Goal: Feedback & Contribution: Leave review/rating

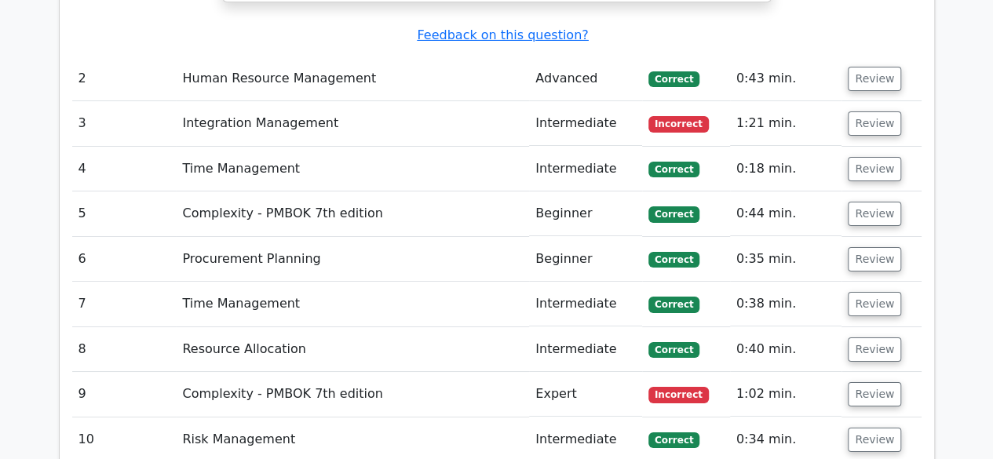
scroll to position [2826, 0]
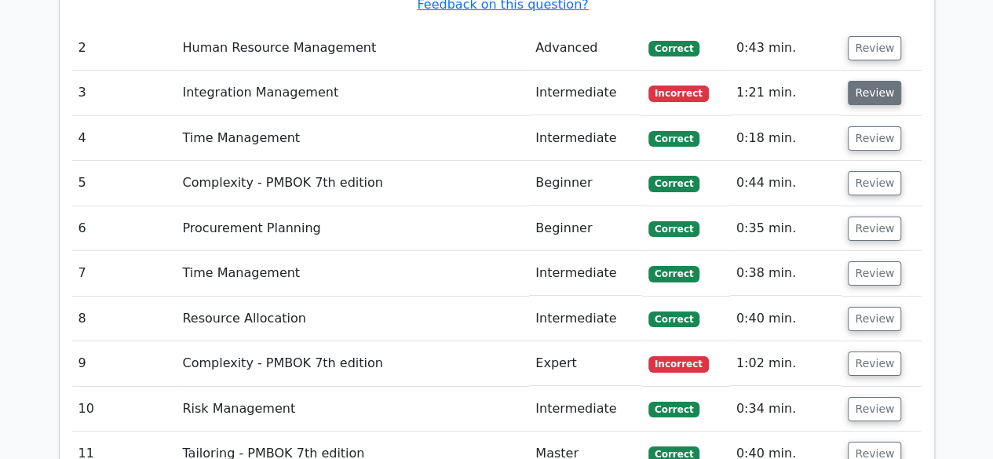
click at [877, 81] on button "Review" at bounding box center [874, 93] width 53 height 24
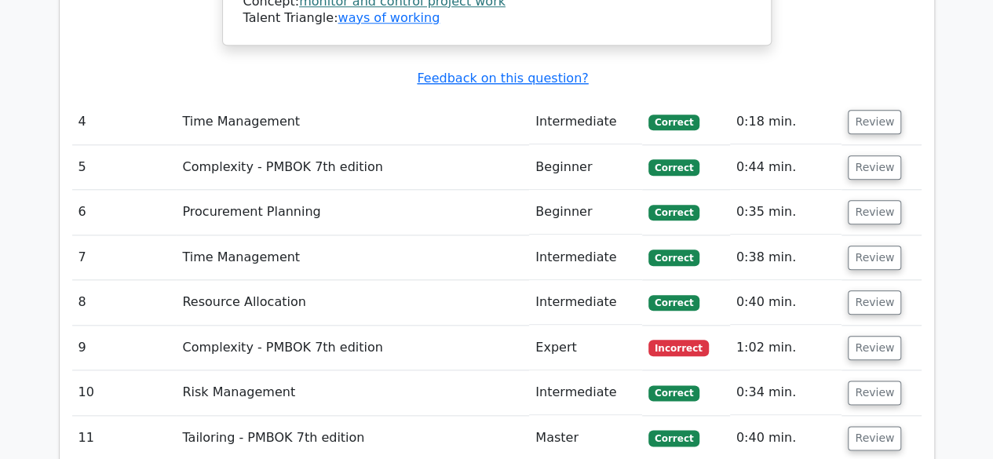
scroll to position [3735, 0]
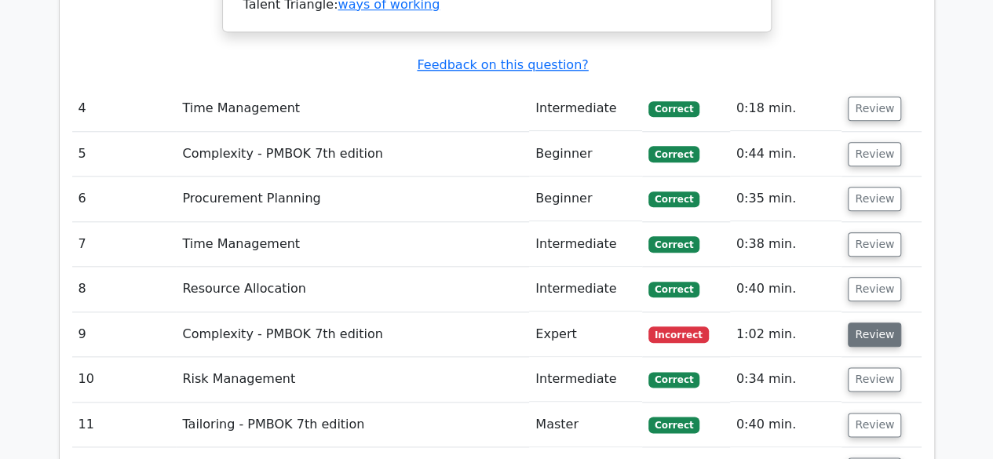
click at [875, 323] on button "Review" at bounding box center [874, 335] width 53 height 24
click at [861, 323] on button "Review" at bounding box center [874, 335] width 53 height 24
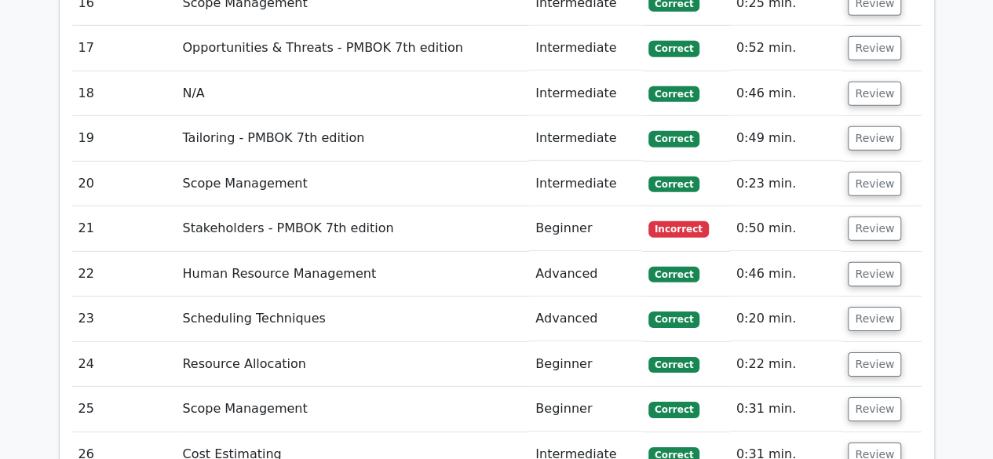
scroll to position [5314, 0]
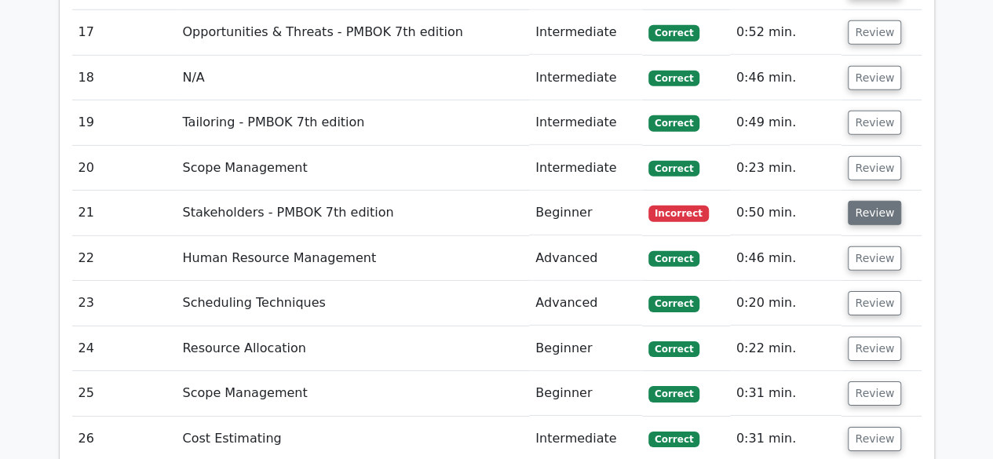
click at [861, 201] on button "Review" at bounding box center [874, 213] width 53 height 24
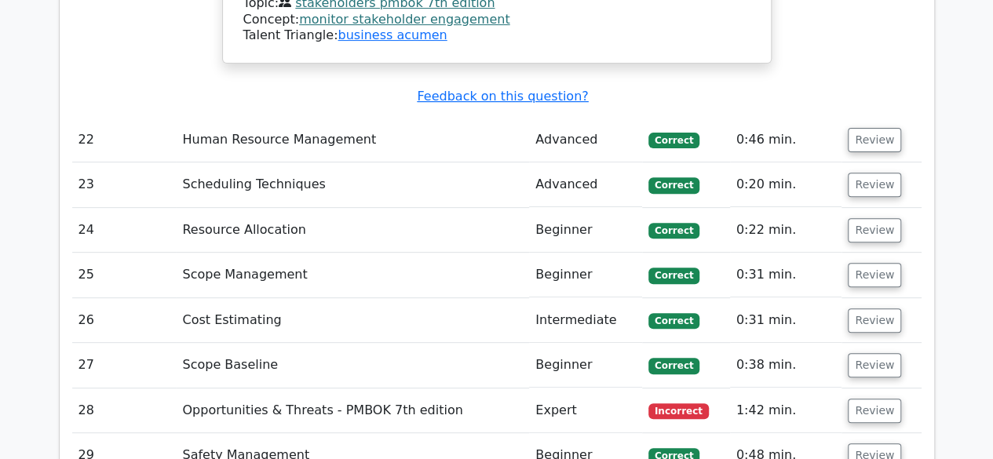
scroll to position [6183, 0]
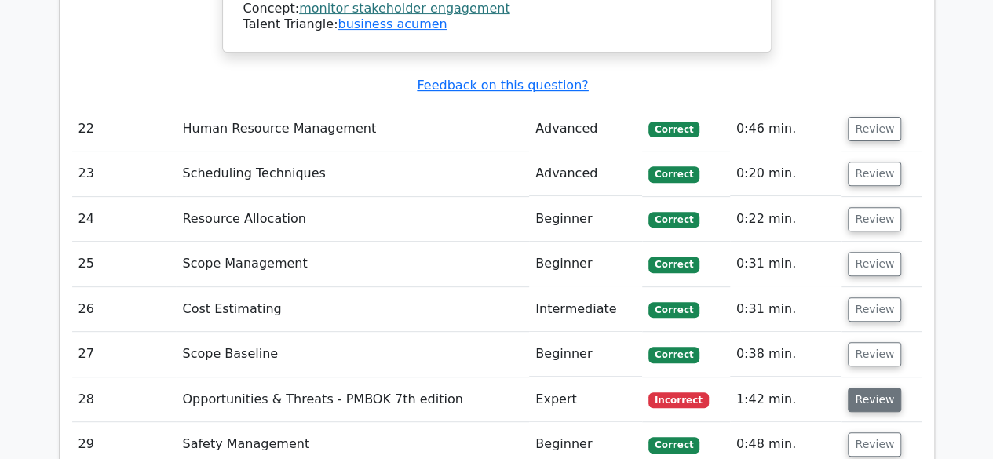
click at [883, 388] on button "Review" at bounding box center [874, 400] width 53 height 24
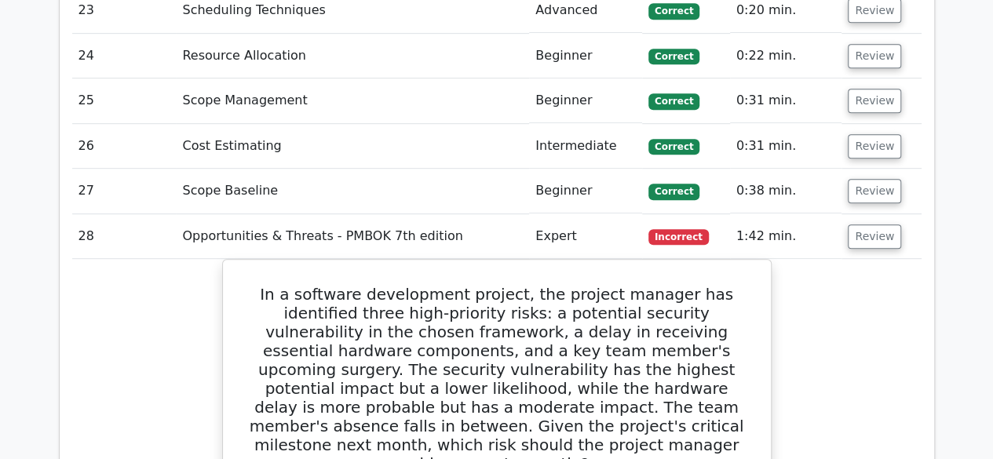
scroll to position [6297, 0]
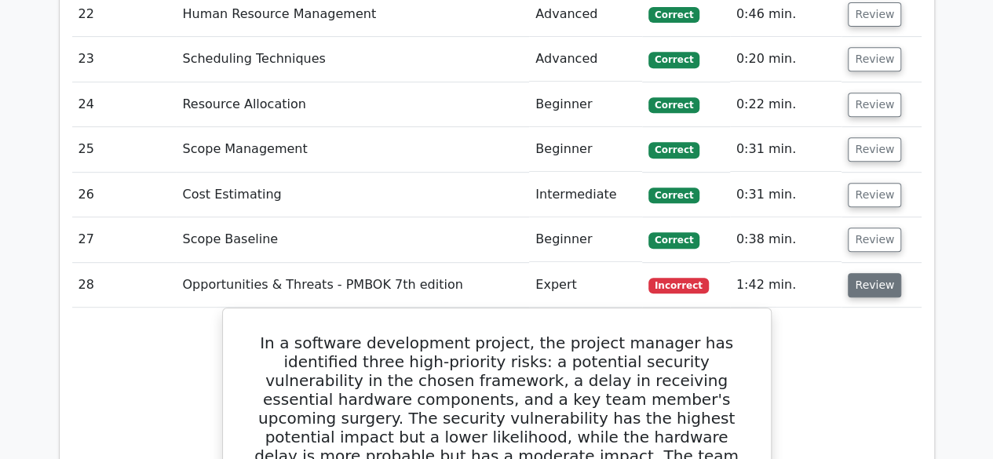
click at [883, 273] on button "Review" at bounding box center [874, 285] width 53 height 24
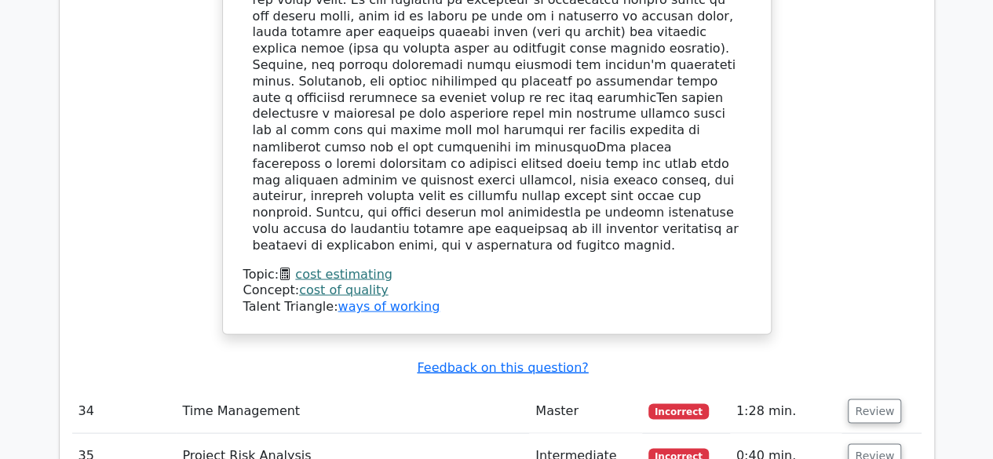
scroll to position [7376, 0]
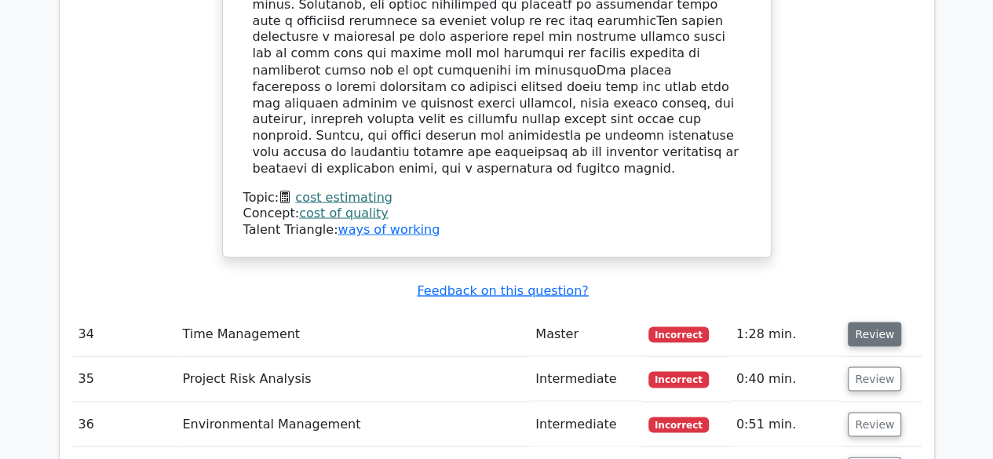
click at [883, 322] on button "Review" at bounding box center [874, 334] width 53 height 24
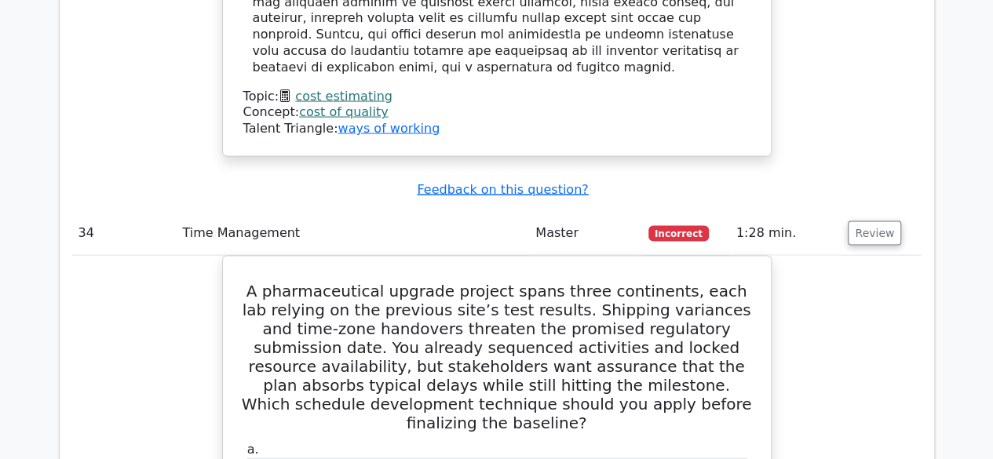
scroll to position [7470, 0]
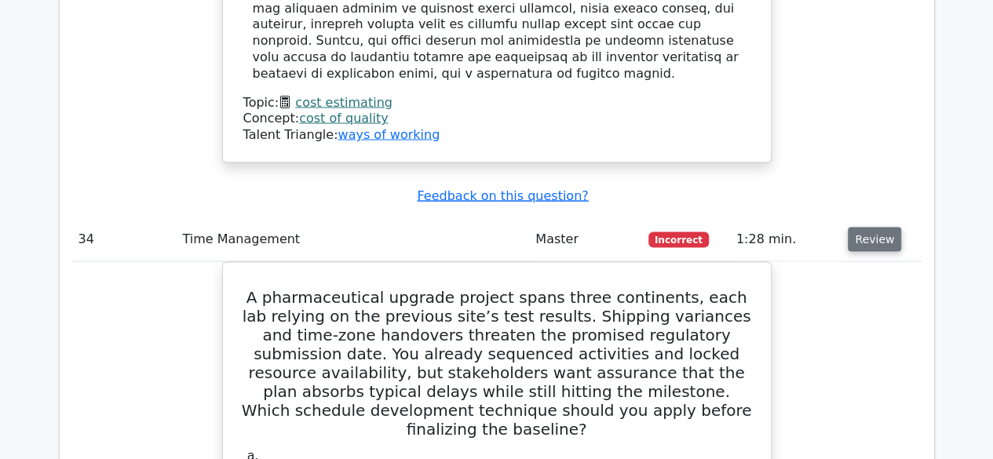
click at [880, 228] on button "Review" at bounding box center [874, 240] width 53 height 24
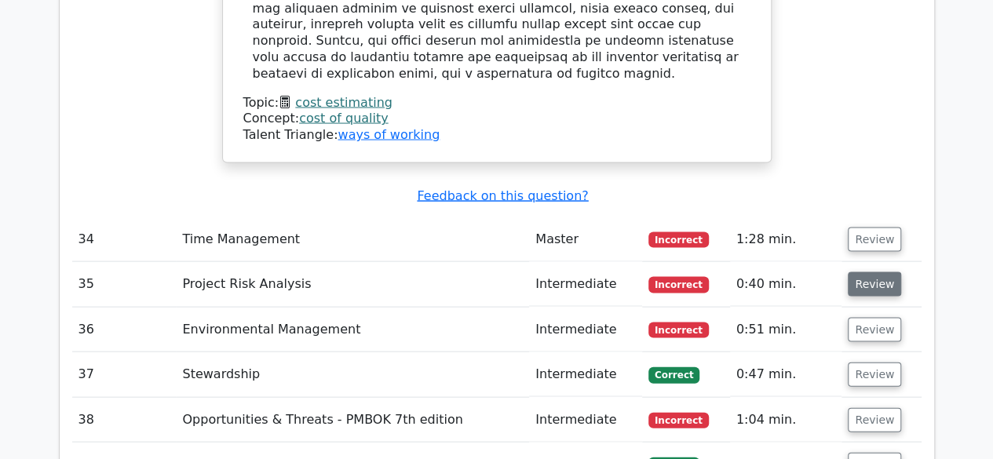
click at [867, 273] on button "Review" at bounding box center [874, 285] width 53 height 24
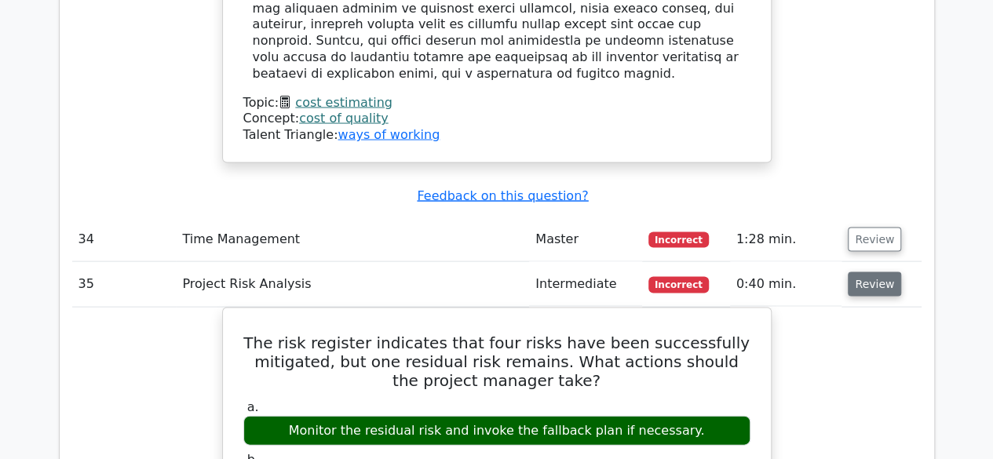
click at [869, 273] on button "Review" at bounding box center [874, 285] width 53 height 24
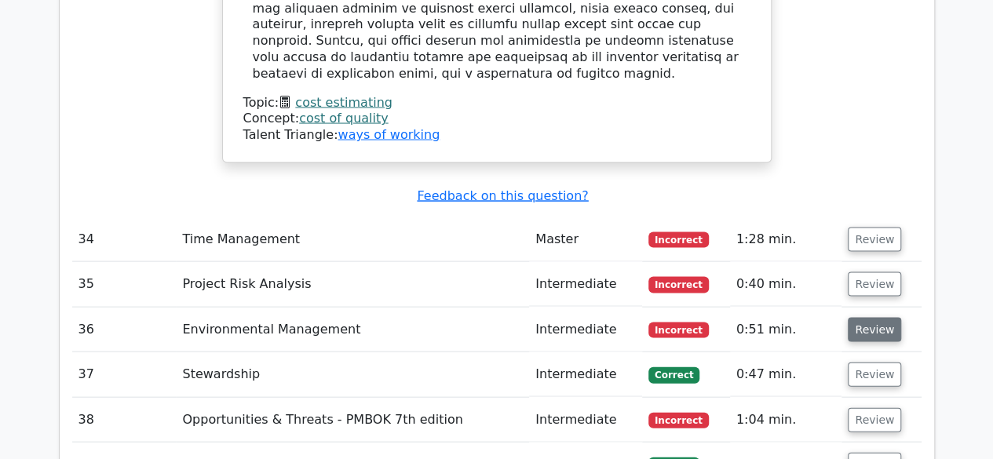
click at [867, 318] on button "Review" at bounding box center [874, 330] width 53 height 24
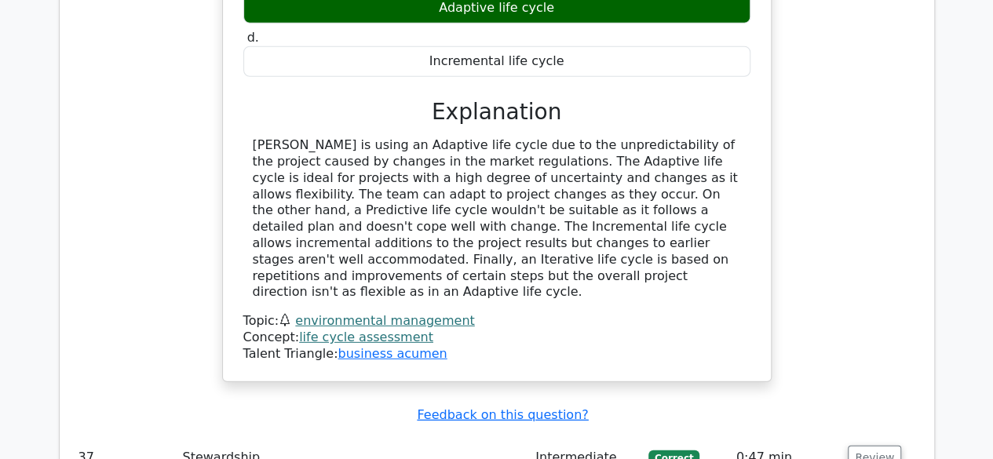
scroll to position [8098, 0]
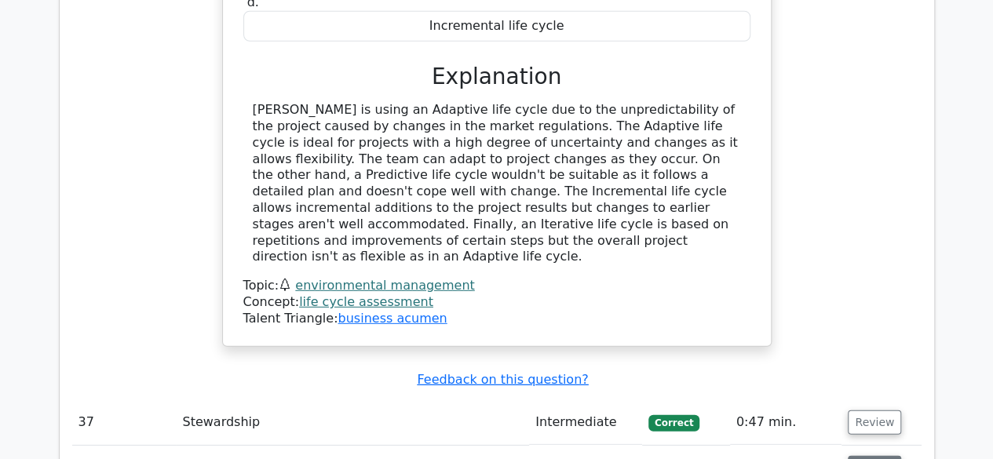
click at [874, 456] on button "Review" at bounding box center [874, 468] width 53 height 24
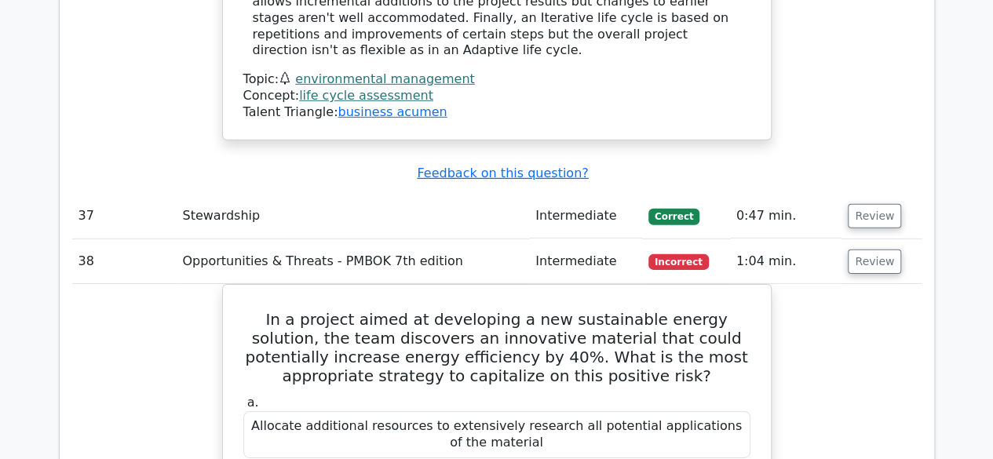
scroll to position [8318, 0]
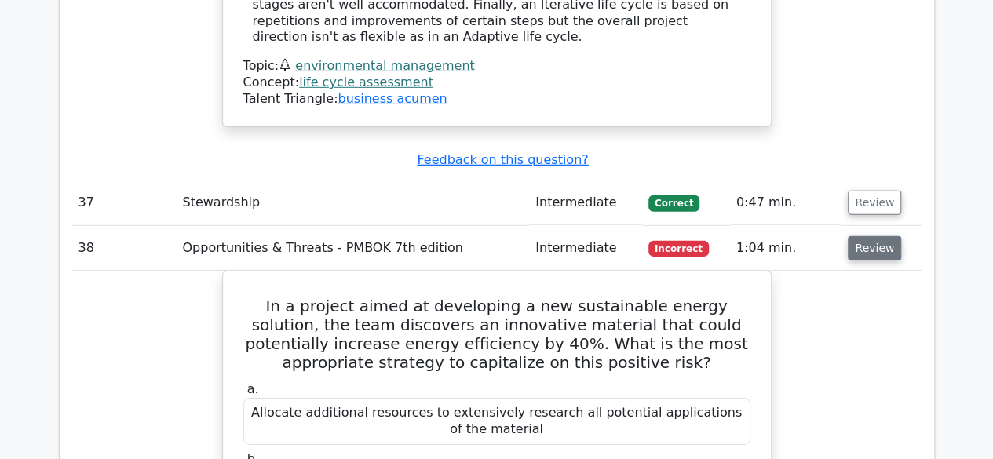
click at [867, 236] on button "Review" at bounding box center [874, 248] width 53 height 24
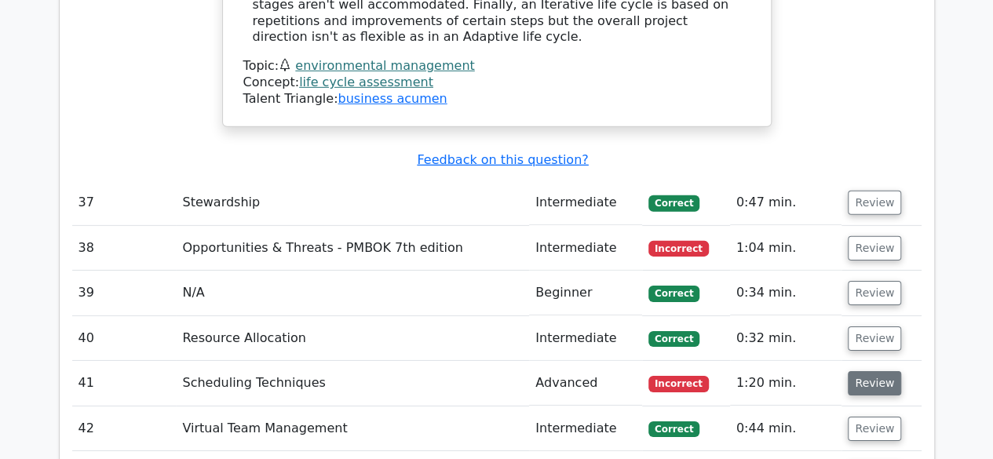
click at [875, 371] on button "Review" at bounding box center [874, 383] width 53 height 24
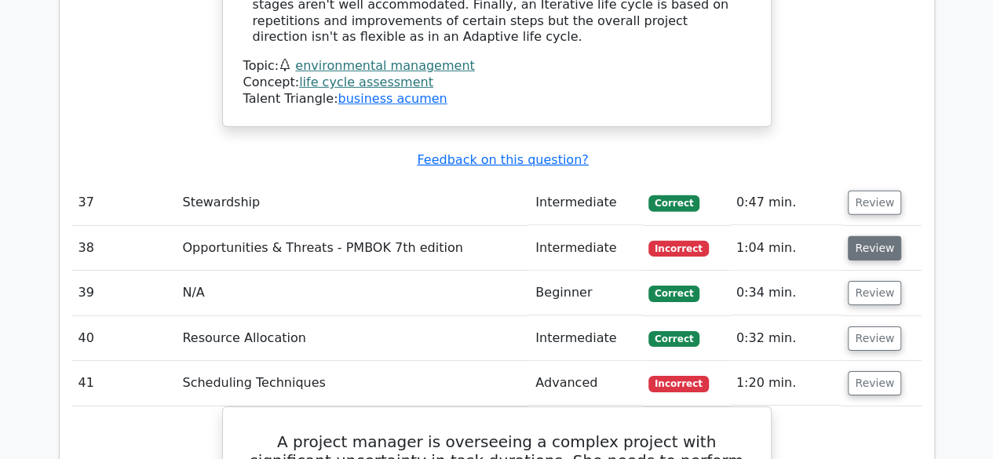
click at [865, 236] on button "Review" at bounding box center [874, 248] width 53 height 24
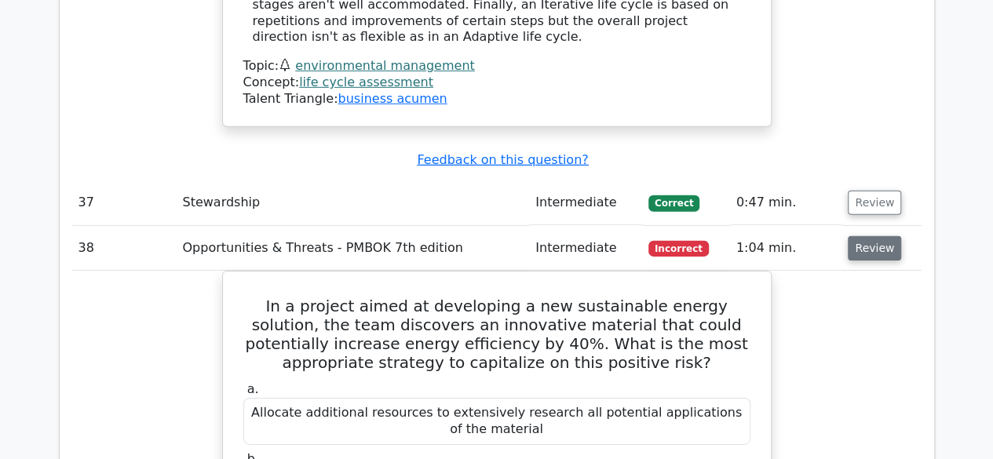
click at [865, 236] on button "Review" at bounding box center [874, 248] width 53 height 24
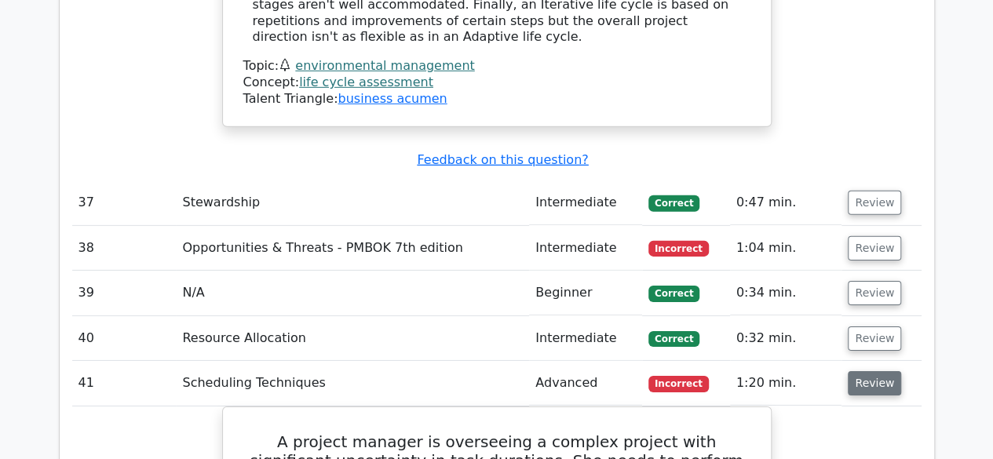
click at [866, 371] on button "Review" at bounding box center [874, 383] width 53 height 24
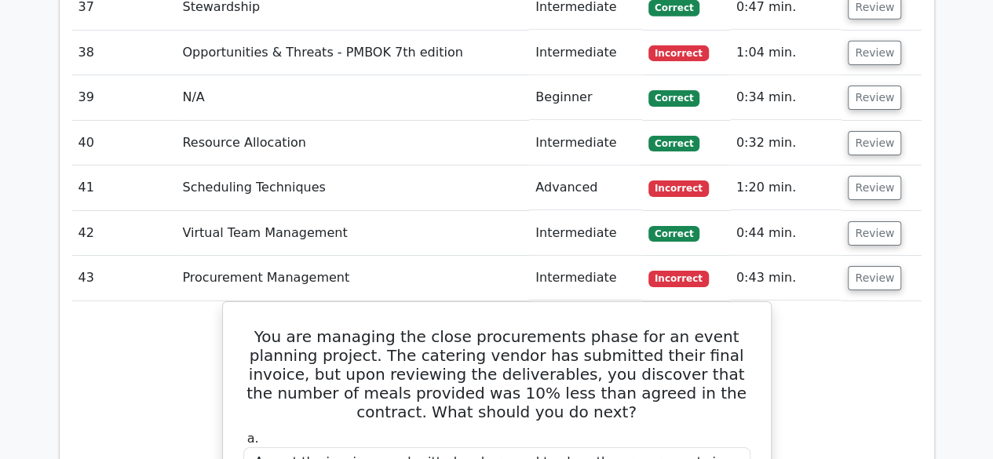
scroll to position [8517, 0]
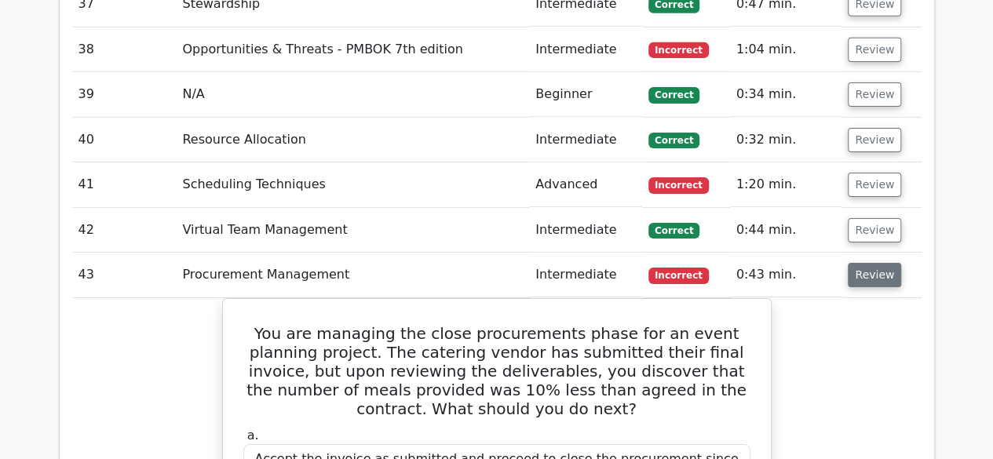
click at [865, 263] on button "Review" at bounding box center [874, 275] width 53 height 24
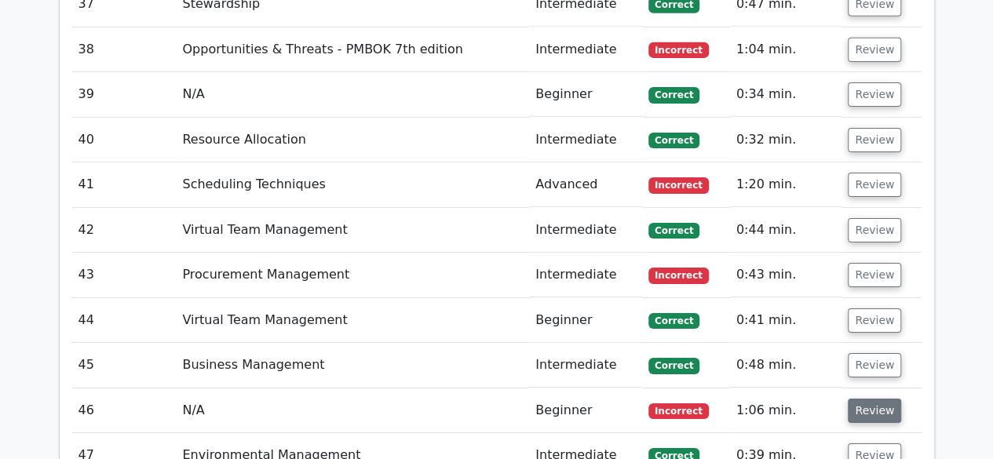
click at [869, 399] on button "Review" at bounding box center [874, 411] width 53 height 24
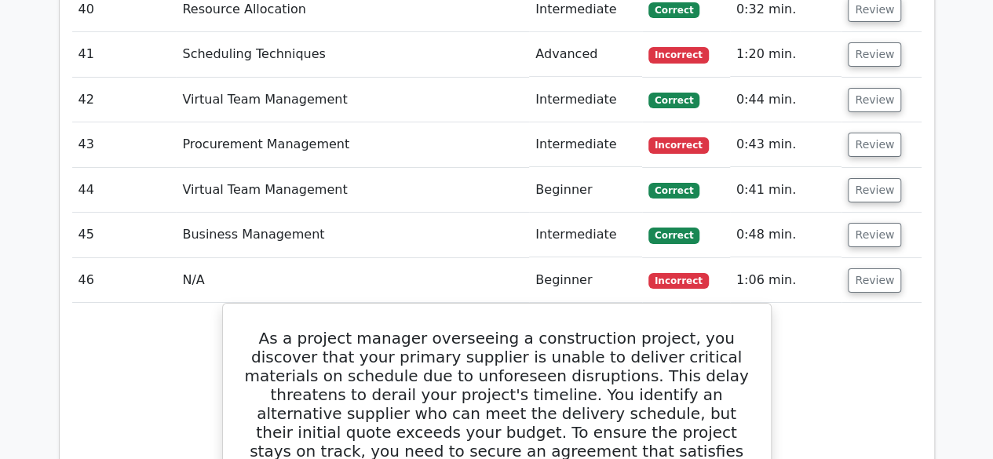
scroll to position [8642, 0]
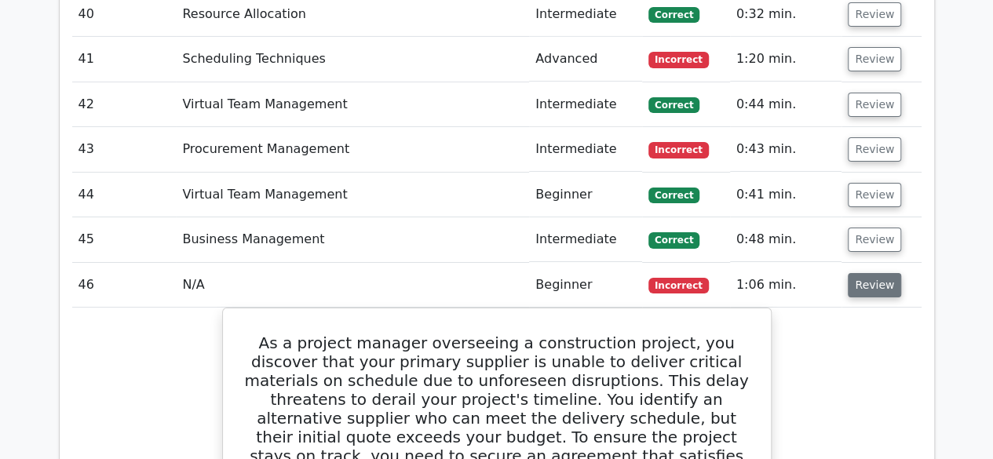
click at [875, 273] on button "Review" at bounding box center [874, 285] width 53 height 24
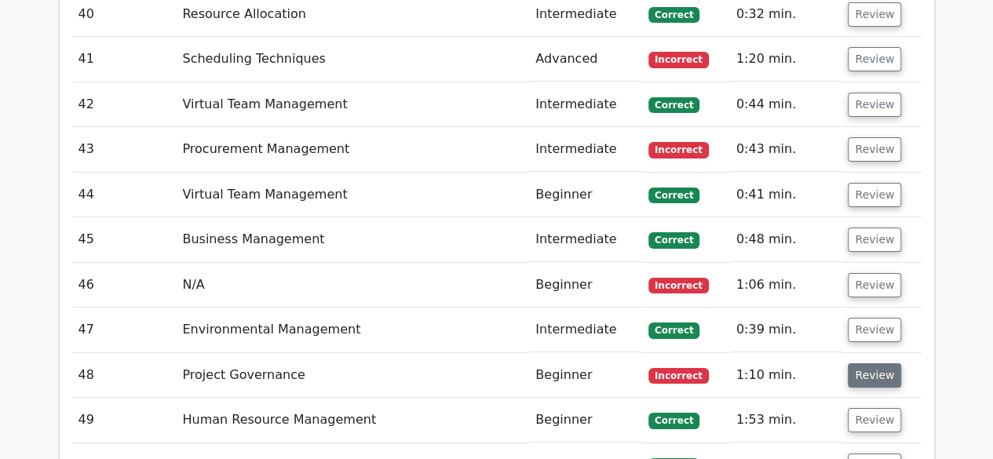
click at [872, 364] on button "Review" at bounding box center [874, 376] width 53 height 24
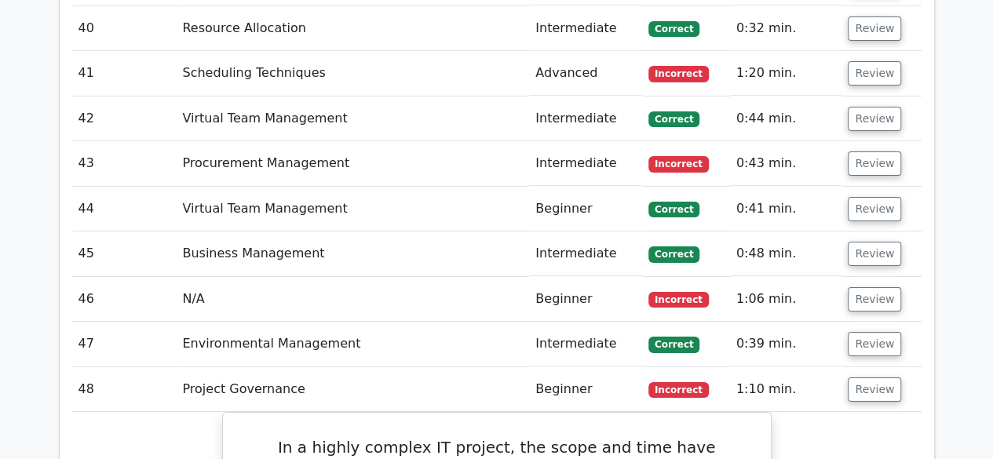
scroll to position [8559, 0]
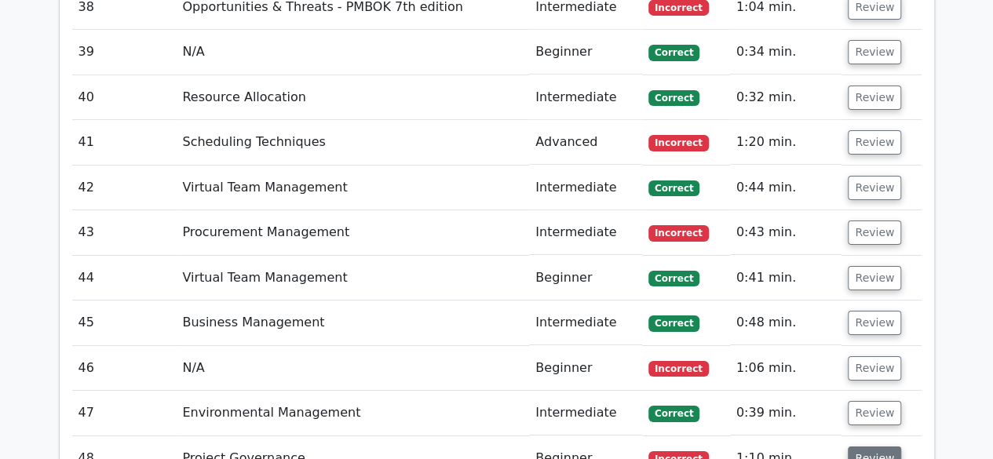
click at [881, 447] on button "Review" at bounding box center [874, 459] width 53 height 24
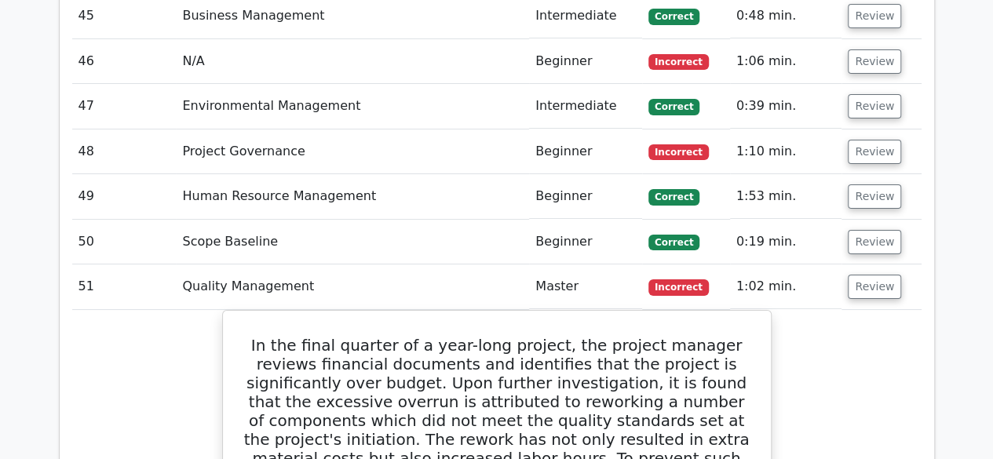
scroll to position [8884, 0]
